Goal: Task Accomplishment & Management: Manage account settings

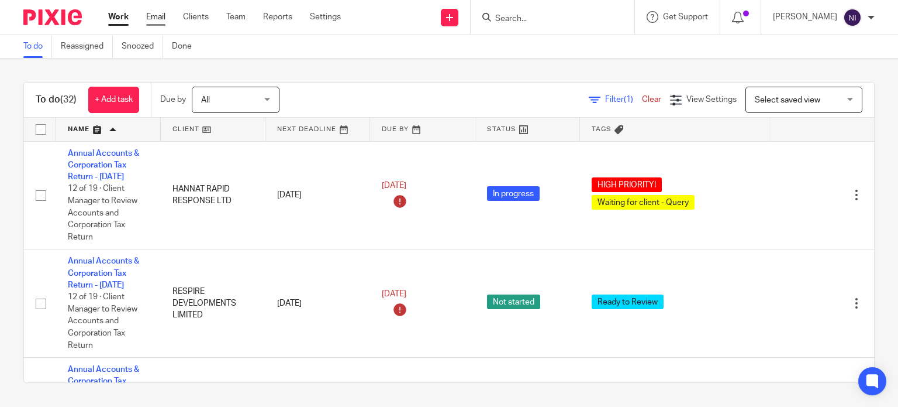
click at [157, 18] on link "Email" at bounding box center [155, 17] width 19 height 12
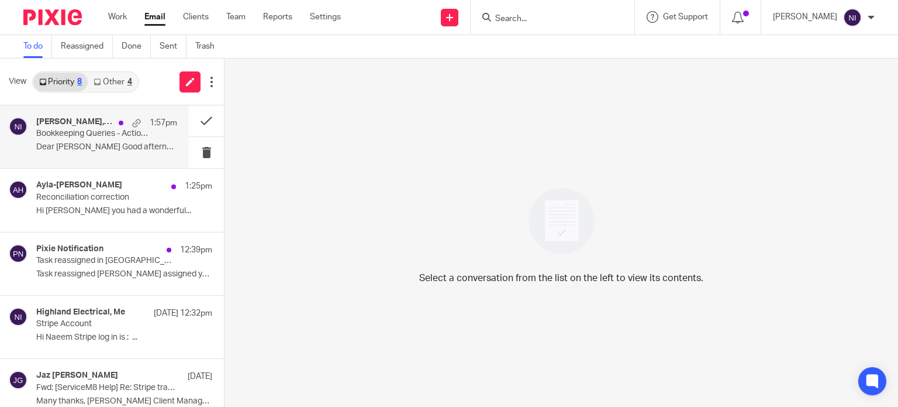
click at [113, 153] on div "Tahir Mirza, Me, Musa Khan 1:57pm Bookkeeping Queries - Action Required Dear Na…" at bounding box center [106, 136] width 141 height 39
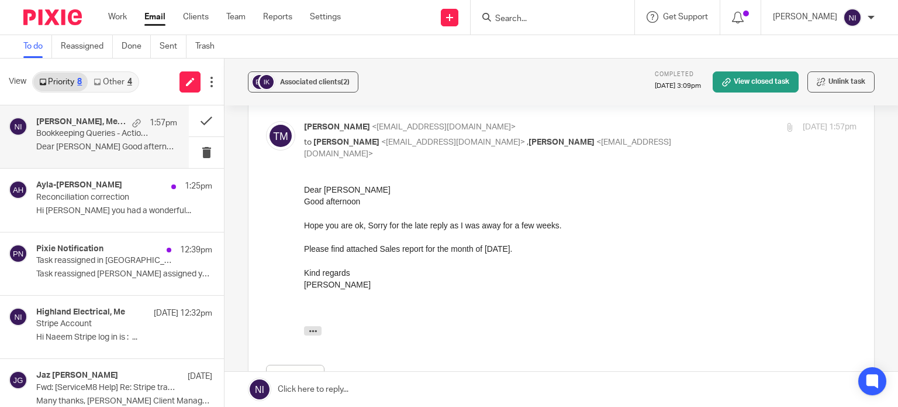
scroll to position [351, 0]
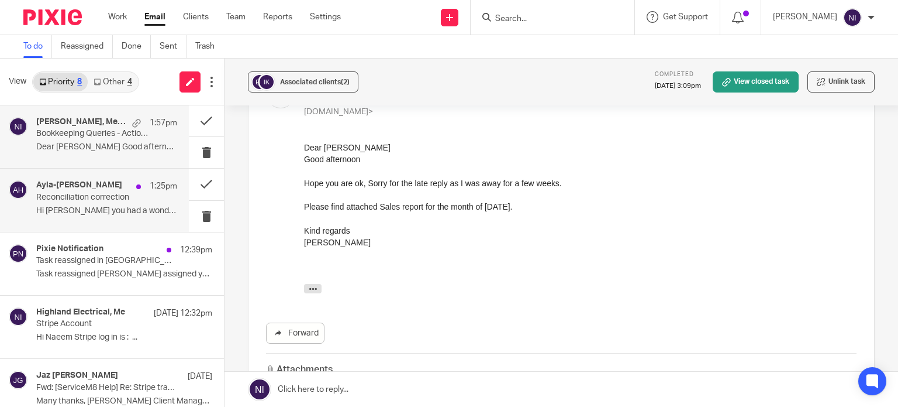
click at [98, 206] on p "Hi Naeem Hope you had a wonderful..." at bounding box center [106, 211] width 141 height 10
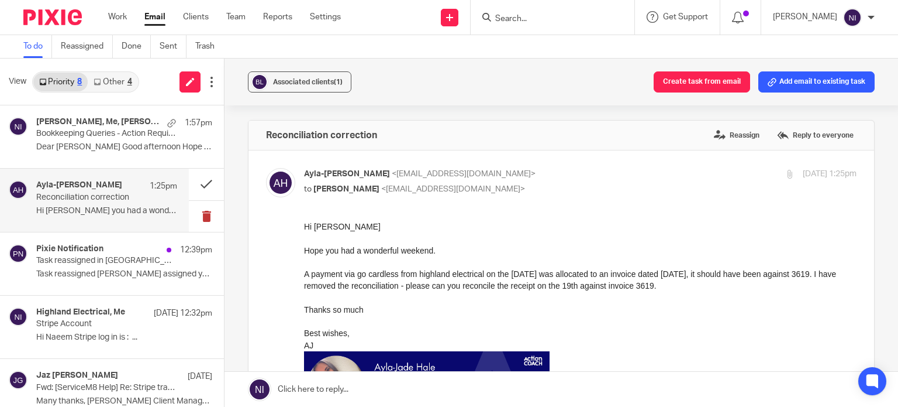
scroll to position [0, 0]
drag, startPoint x: 405, startPoint y: 393, endPoint x: 464, endPoint y: 383, distance: 59.8
click at [405, 393] on link at bounding box center [562, 388] width 674 height 35
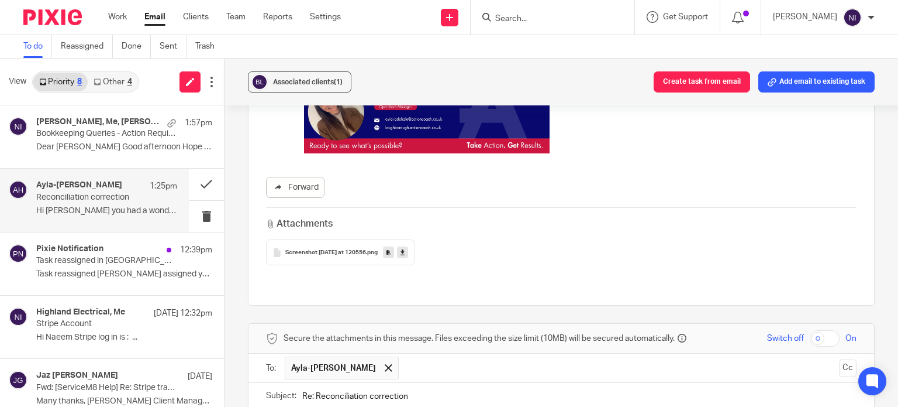
scroll to position [351, 0]
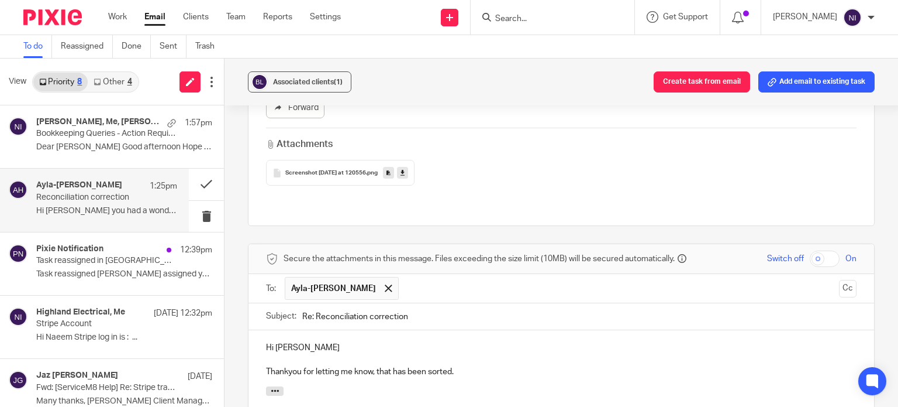
click at [309, 360] on p at bounding box center [561, 359] width 591 height 12
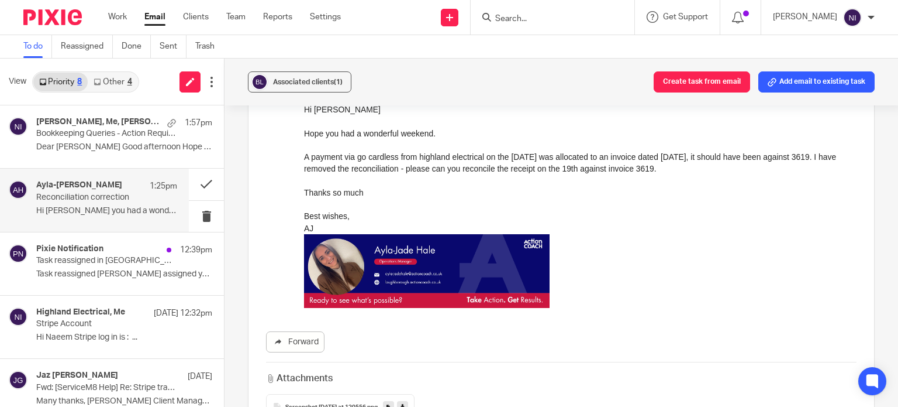
scroll to position [468, 0]
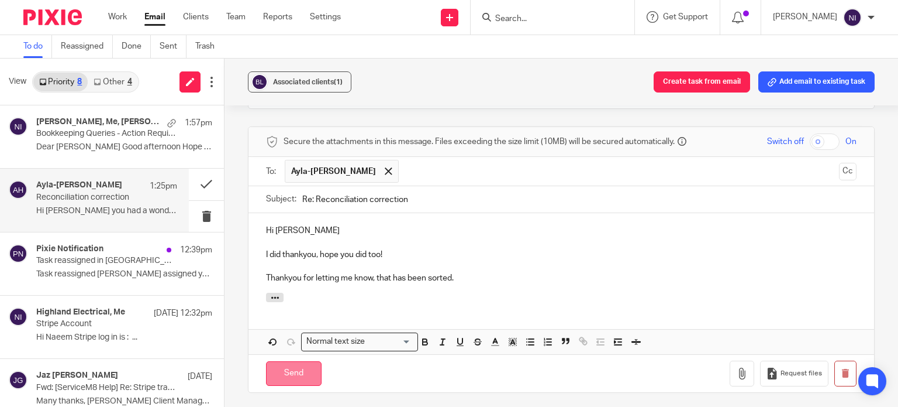
click at [288, 371] on input "Send" at bounding box center [294, 373] width 56 height 25
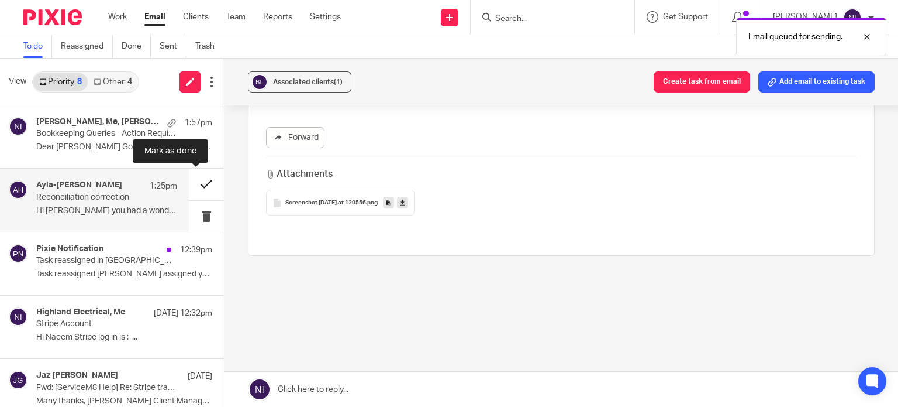
click at [204, 185] on button at bounding box center [206, 183] width 35 height 31
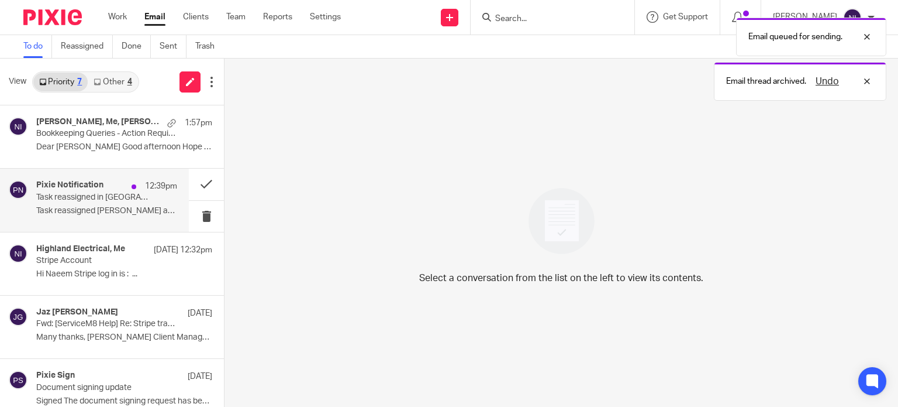
click at [70, 216] on div "Pixie Notification 12:39pm Task reassigned in Pixie Task reassigned Fatema Topi…" at bounding box center [106, 199] width 141 height 39
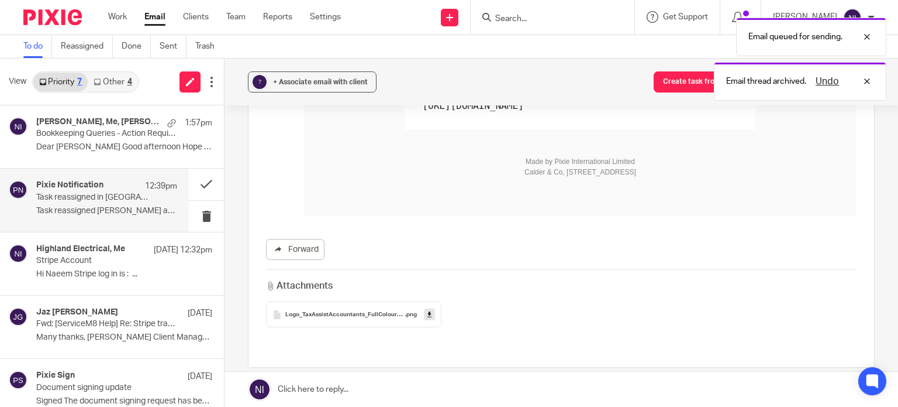
scroll to position [0, 0]
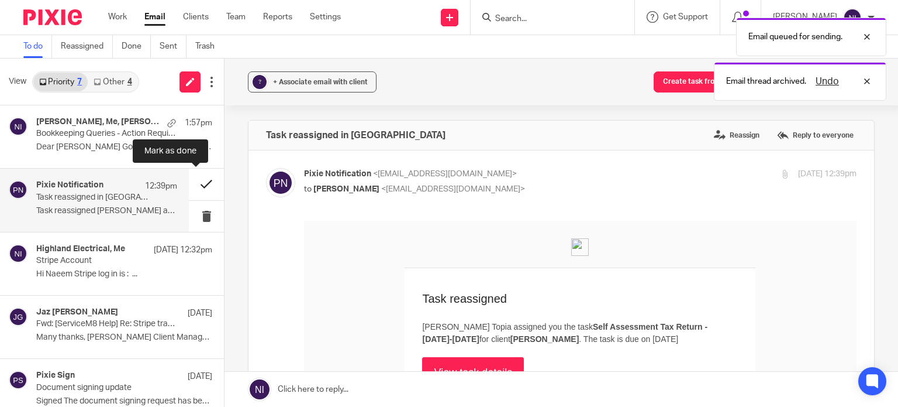
click at [189, 188] on button at bounding box center [206, 183] width 35 height 31
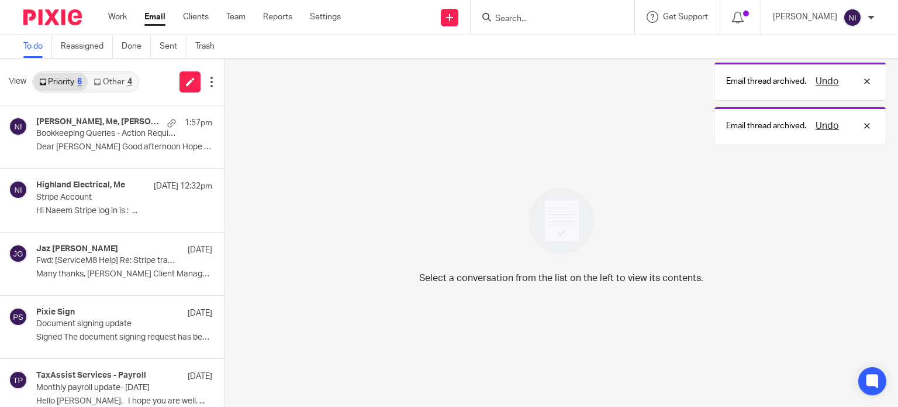
click at [109, 85] on link "Other 4" at bounding box center [113, 82] width 50 height 19
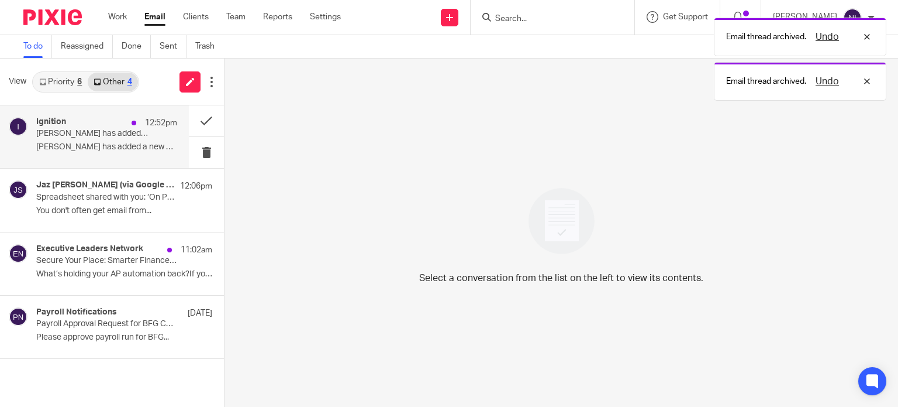
click at [98, 140] on div "Ignition 12:52pm Gurkirat Singh has added a new payment method Gurkirat Singh h…" at bounding box center [106, 136] width 141 height 39
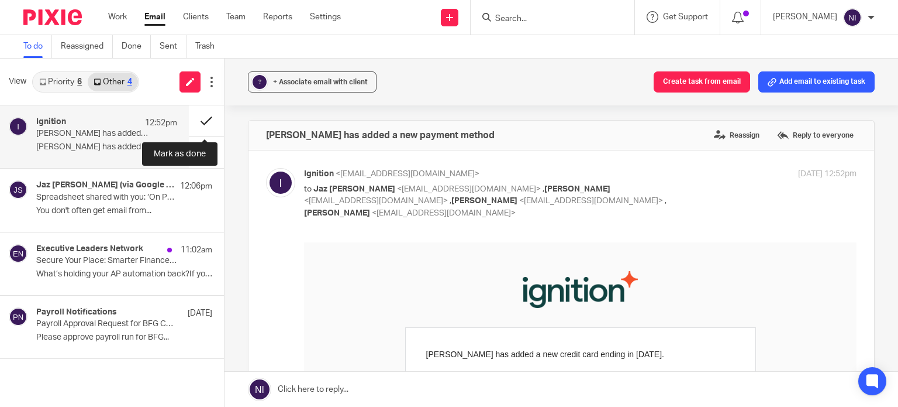
click at [208, 116] on button at bounding box center [206, 120] width 35 height 31
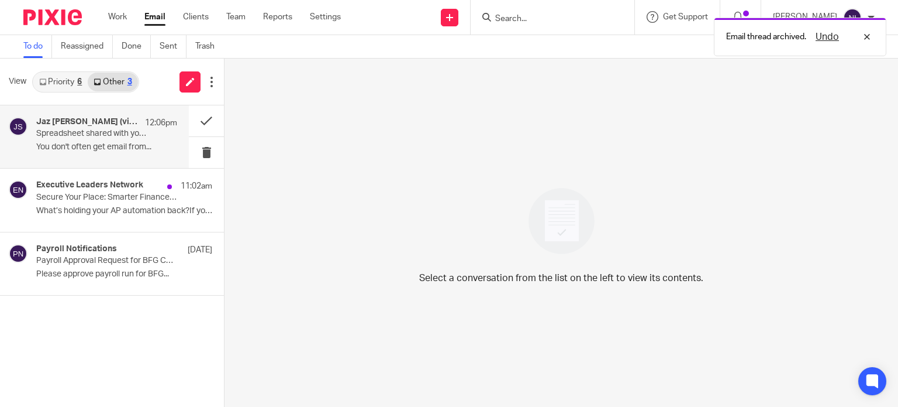
click at [154, 144] on p "You don't often get email from..." at bounding box center [106, 147] width 141 height 10
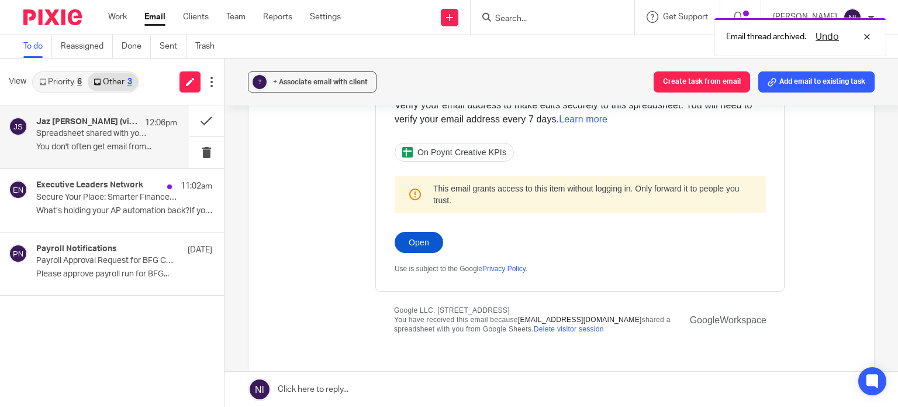
scroll to position [234, 0]
click at [416, 246] on link "Open" at bounding box center [419, 240] width 49 height 21
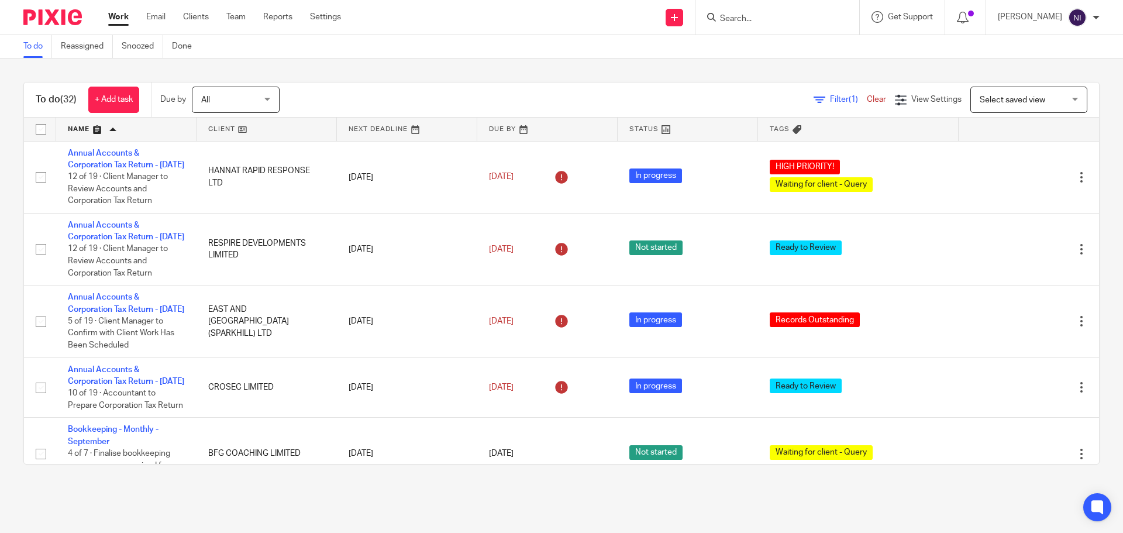
drag, startPoint x: 773, startPoint y: 22, endPoint x: 770, endPoint y: 27, distance: 6.0
click at [773, 22] on input "Search" at bounding box center [771, 19] width 105 height 11
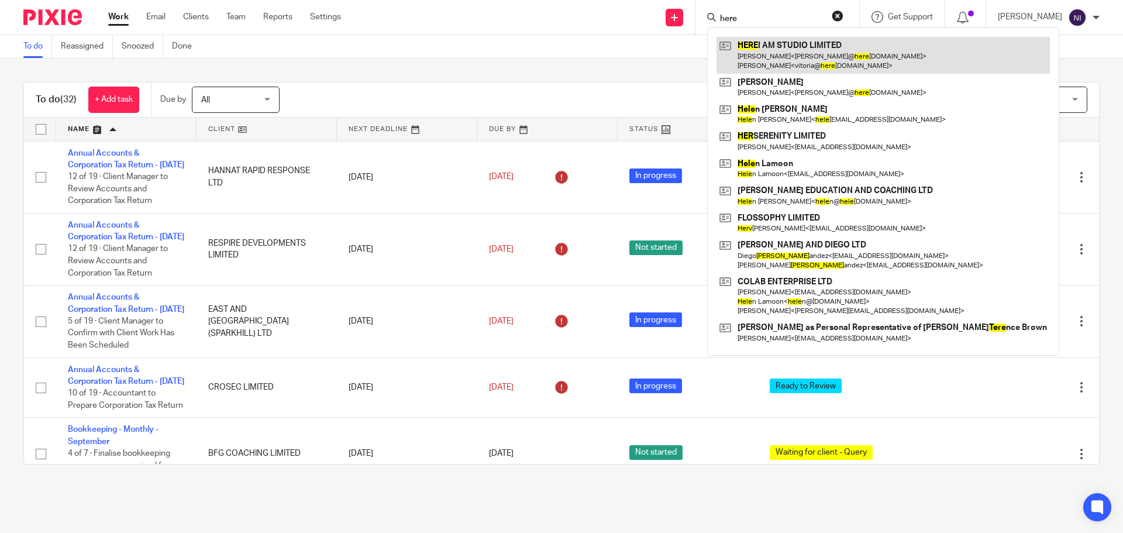
type input "here"
click at [762, 47] on link at bounding box center [883, 55] width 333 height 36
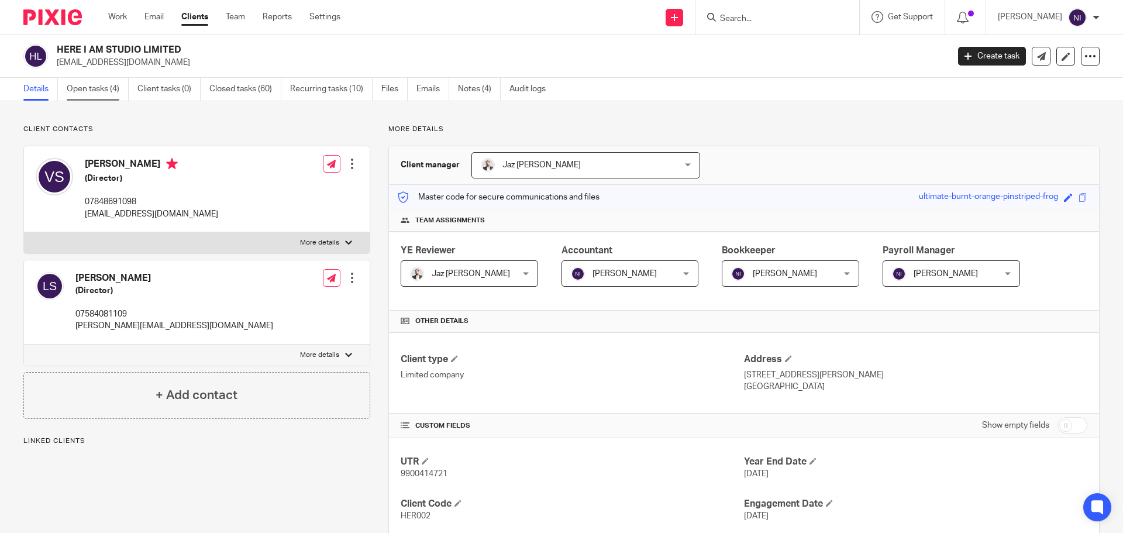
click at [117, 84] on link "Open tasks (4)" at bounding box center [98, 89] width 62 height 23
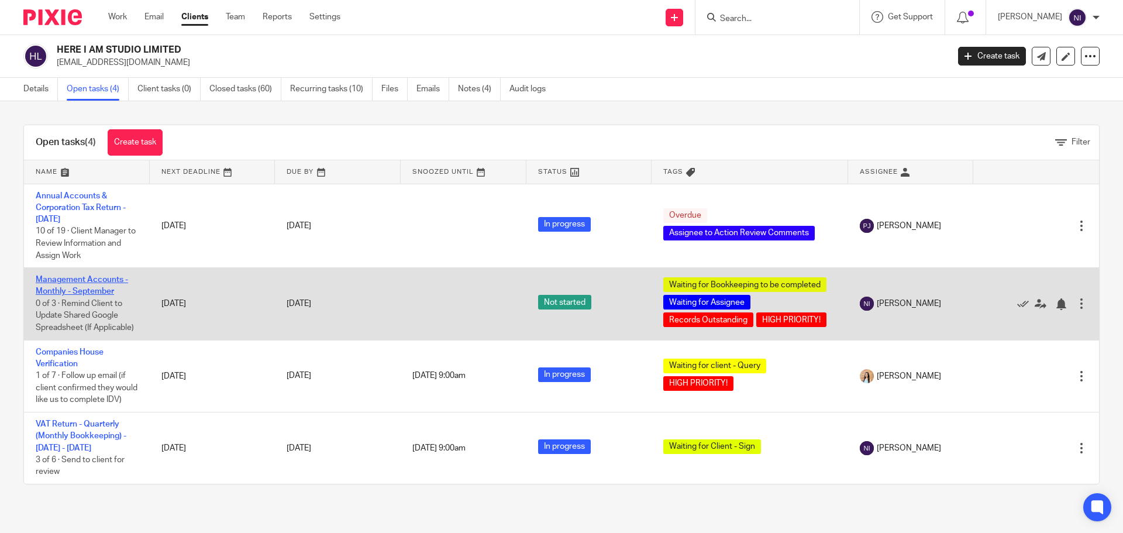
click at [84, 278] on link "Management Accounts - Monthly - September" at bounding box center [82, 286] width 92 height 20
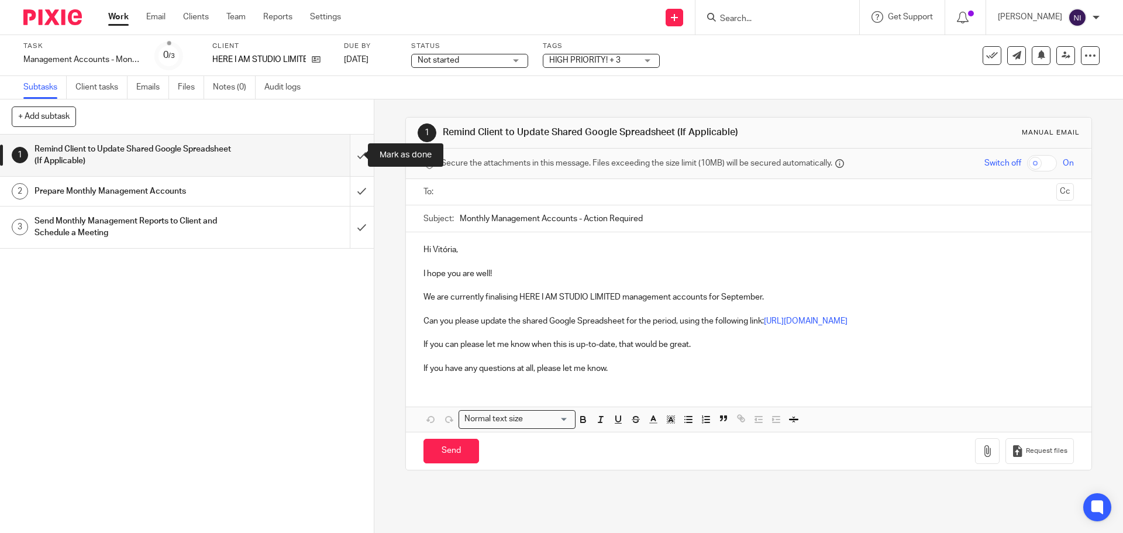
click at [361, 154] on input "submit" at bounding box center [187, 156] width 374 height 42
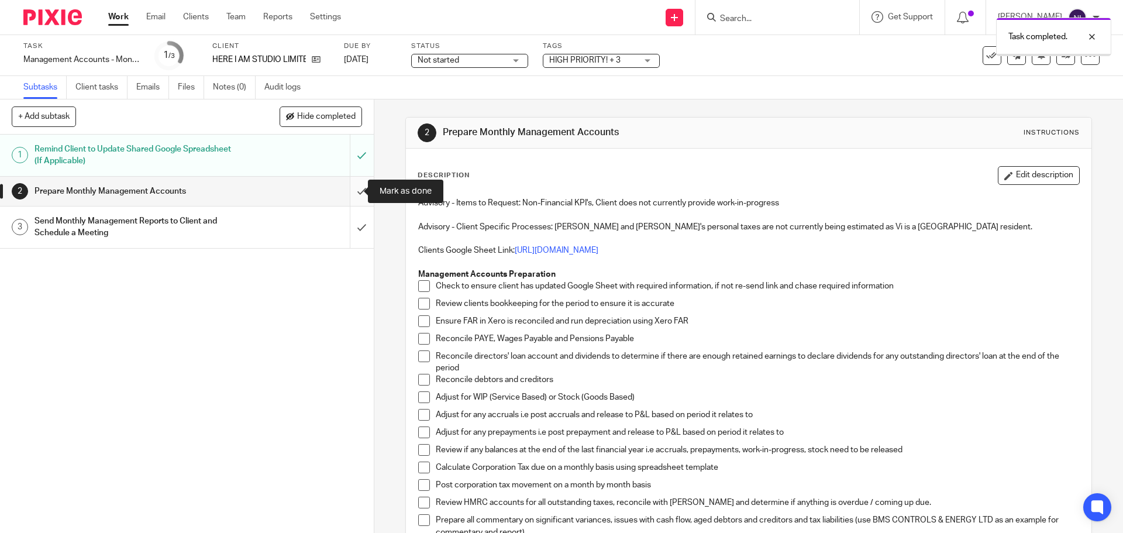
click at [353, 190] on input "submit" at bounding box center [187, 191] width 374 height 29
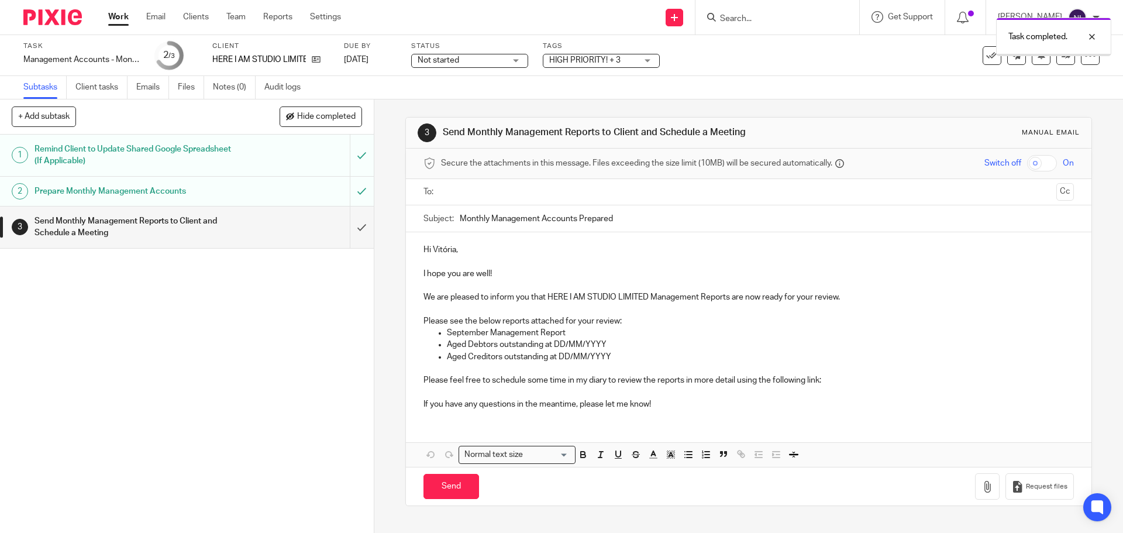
click at [596, 66] on span "HIGH PRIORITY! + 3" at bounding box center [593, 60] width 88 height 12
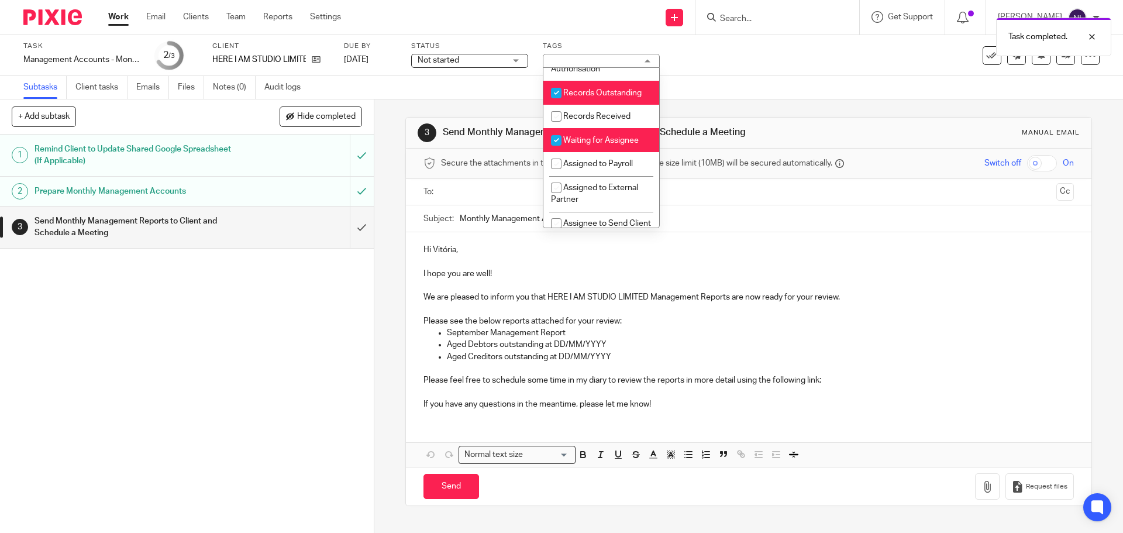
scroll to position [190, 0]
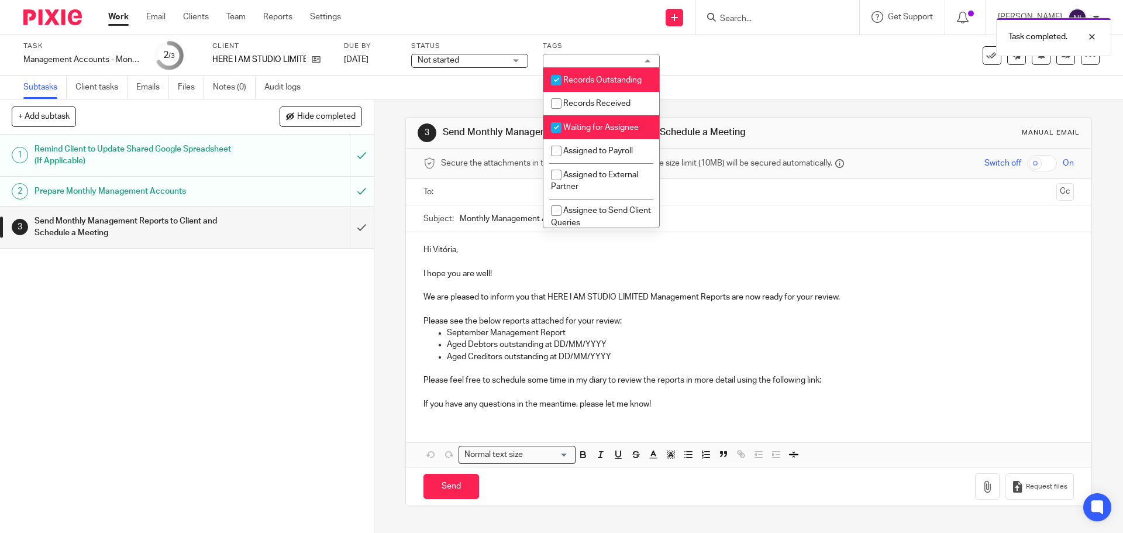
click at [612, 92] on li "Records Outstanding" at bounding box center [601, 80] width 116 height 24
checkbox input "false"
click at [612, 132] on span "Waiting for Assignee" at bounding box center [600, 127] width 75 height 8
checkbox input "false"
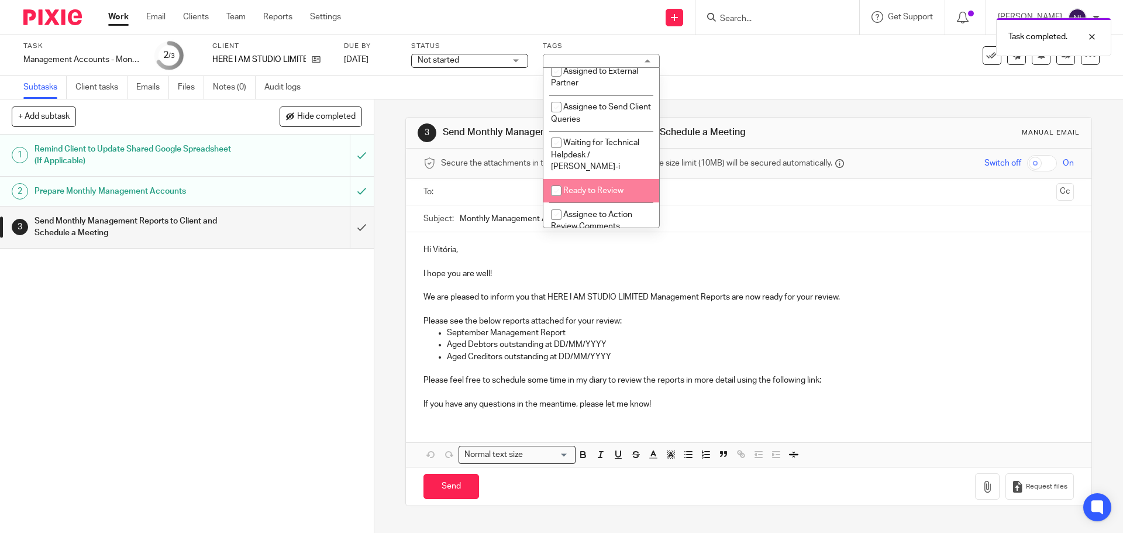
scroll to position [307, 0]
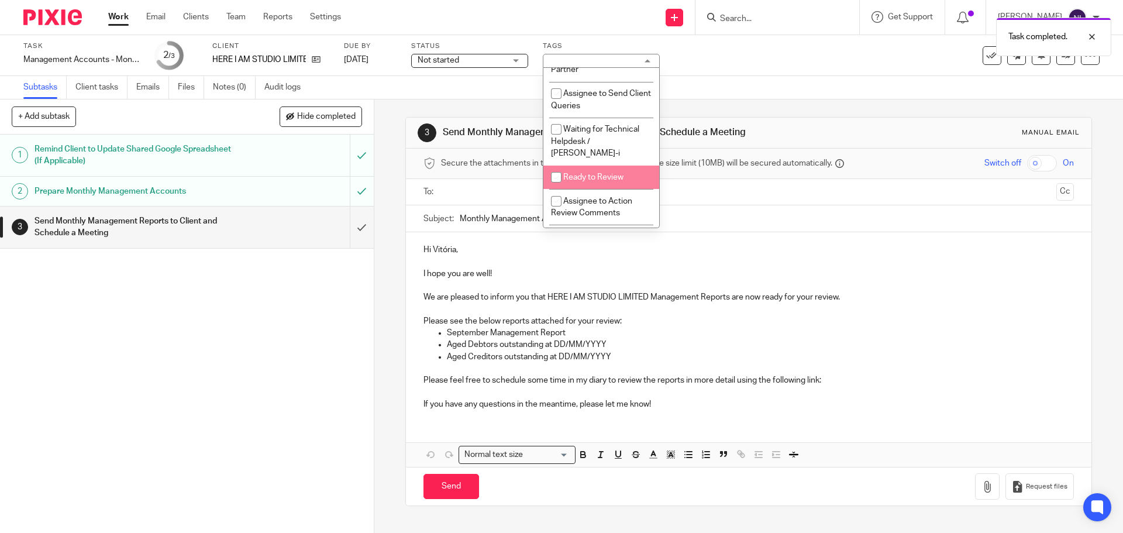
click at [601, 180] on span "Ready to Review" at bounding box center [593, 177] width 60 height 8
checkbox input "true"
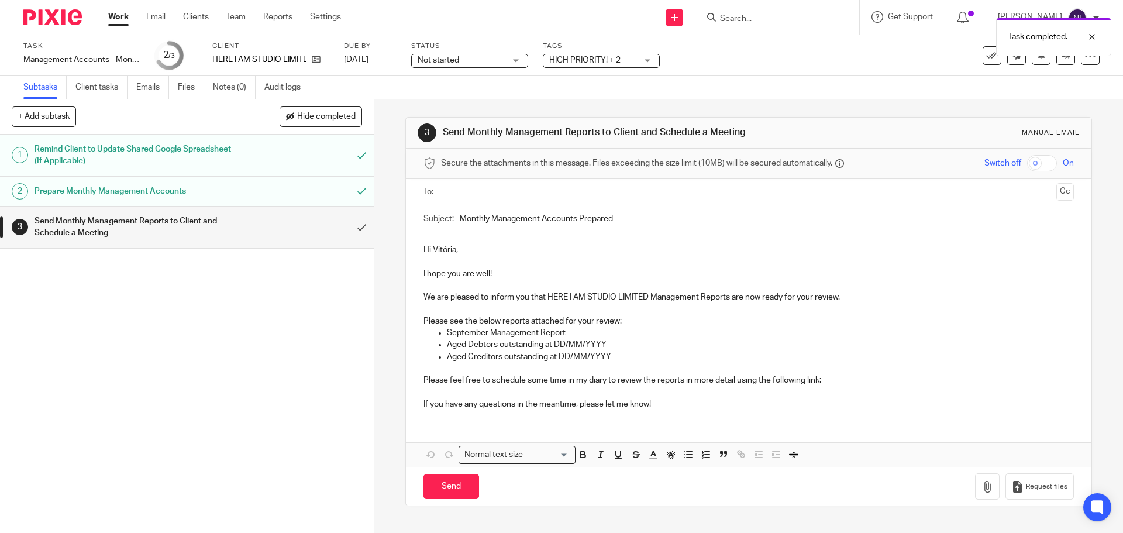
click at [319, 352] on div "1 Remind Client to Update Shared Google Spreadsheet (If Applicable) 2 Prepare M…" at bounding box center [187, 334] width 374 height 398
click at [241, 94] on link "Notes (0)" at bounding box center [234, 87] width 43 height 23
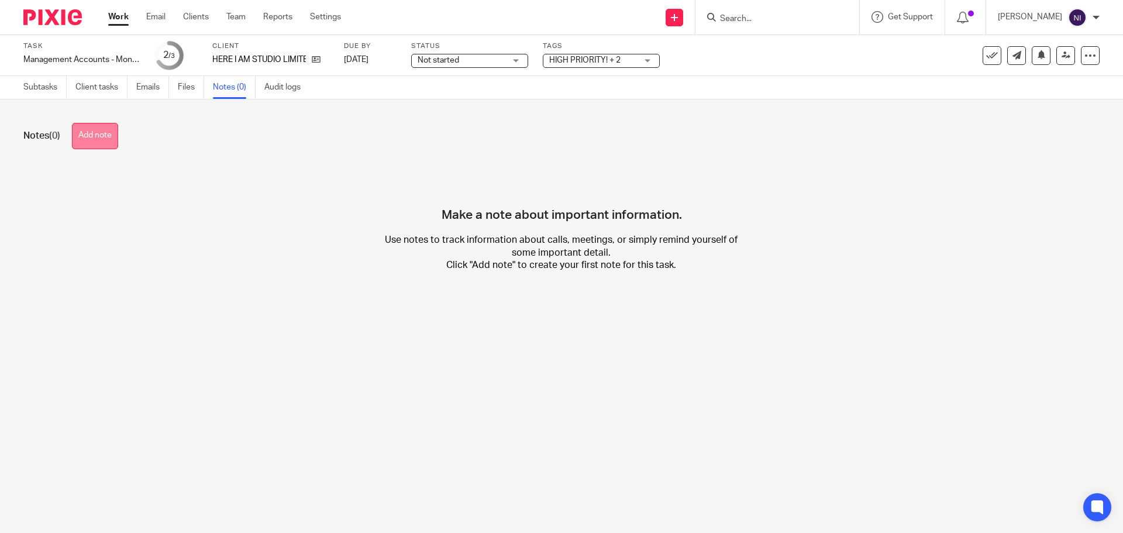
click at [104, 146] on button "Add note" at bounding box center [95, 136] width 46 height 26
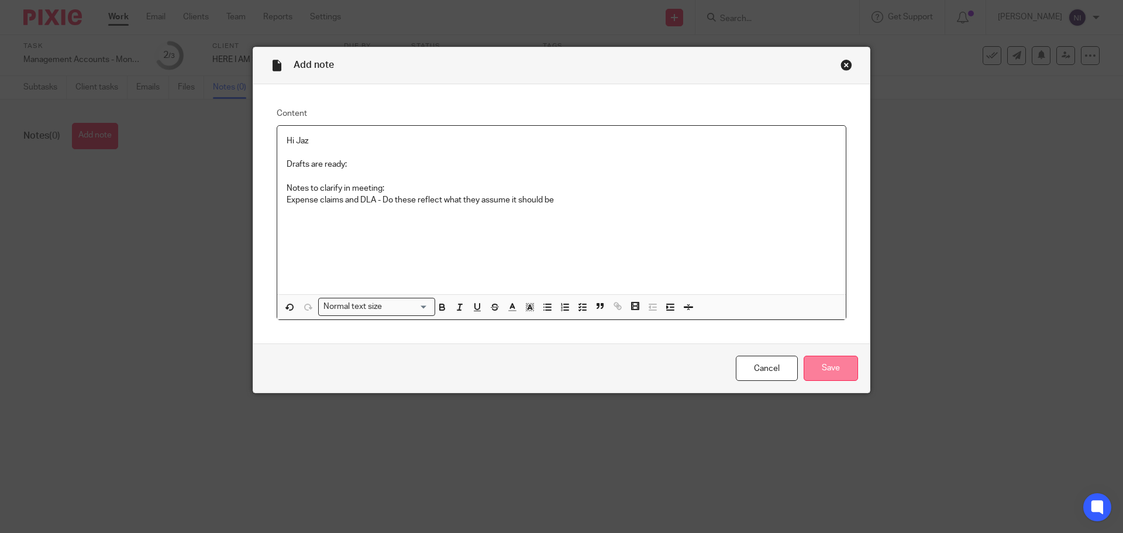
click at [851, 363] on input "Save" at bounding box center [831, 368] width 54 height 25
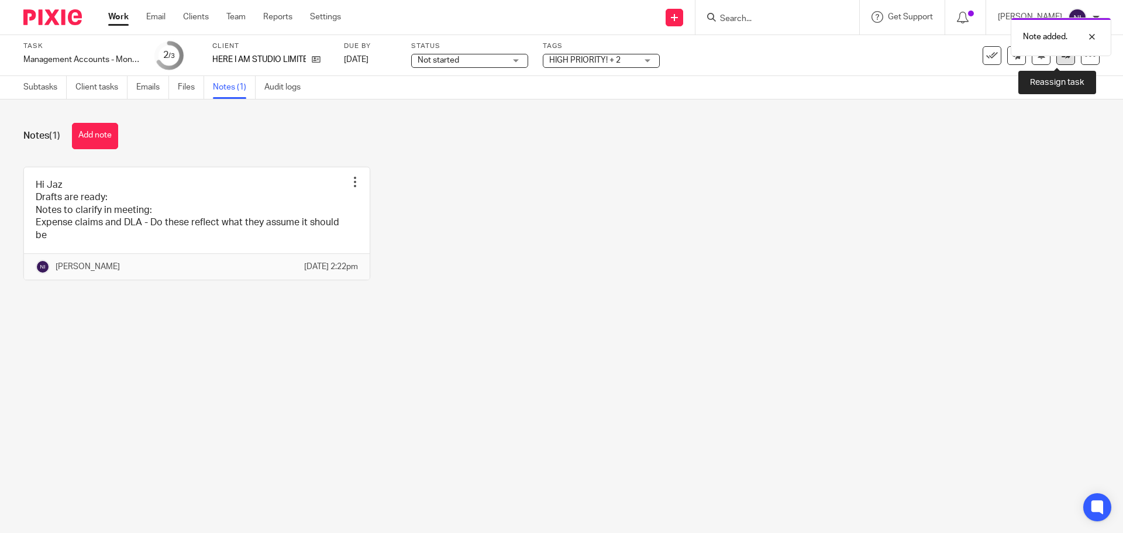
click at [1056, 64] on link at bounding box center [1065, 55] width 19 height 19
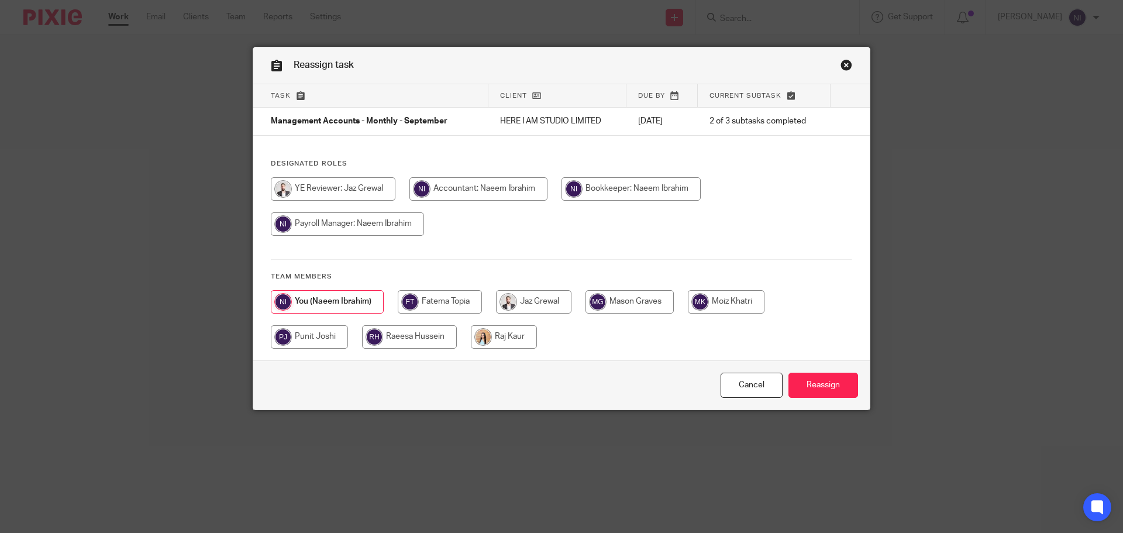
click at [553, 303] on input "radio" at bounding box center [533, 301] width 75 height 23
radio input "true"
click at [835, 385] on input "Reassign" at bounding box center [824, 385] width 70 height 25
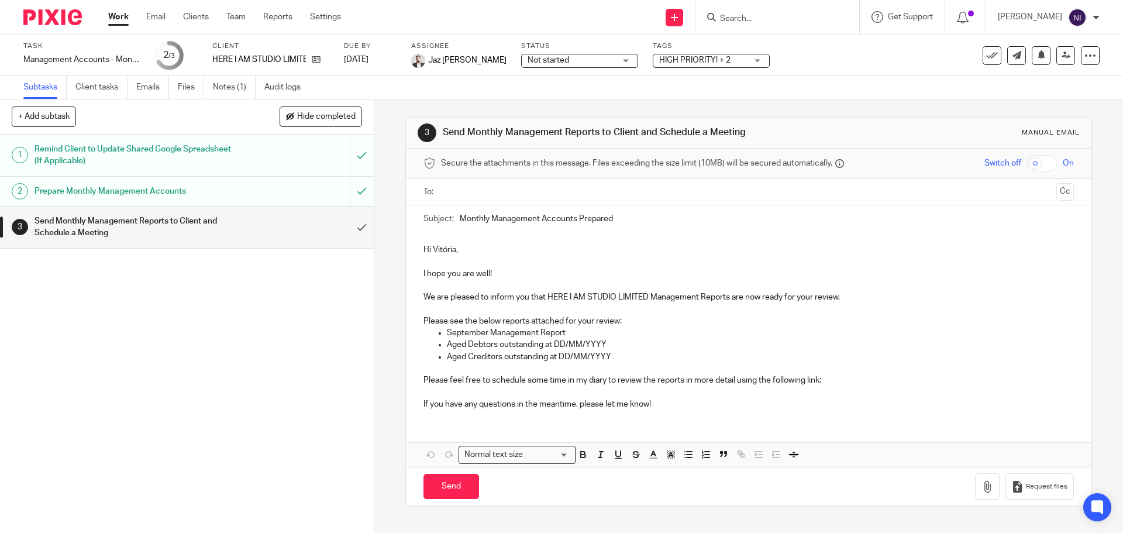
click at [125, 13] on link "Work" at bounding box center [118, 17] width 20 height 12
